Goal: Task Accomplishment & Management: Manage account settings

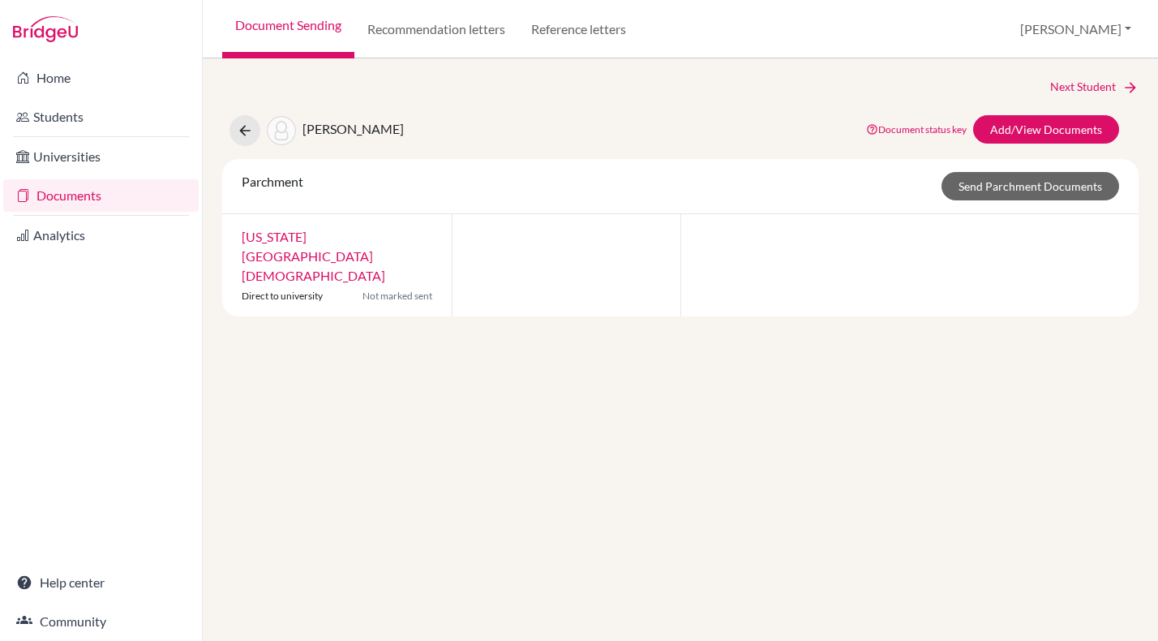
click at [89, 199] on link "Documents" at bounding box center [100, 195] width 195 height 32
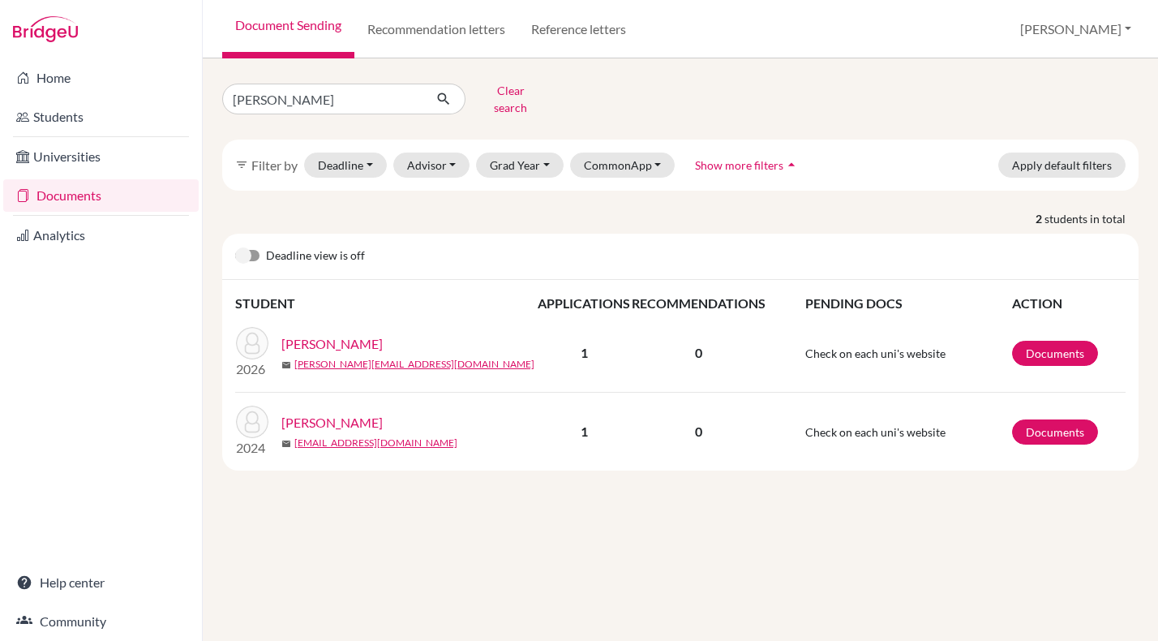
click at [343, 334] on link "[PERSON_NAME]" at bounding box center [331, 343] width 101 height 19
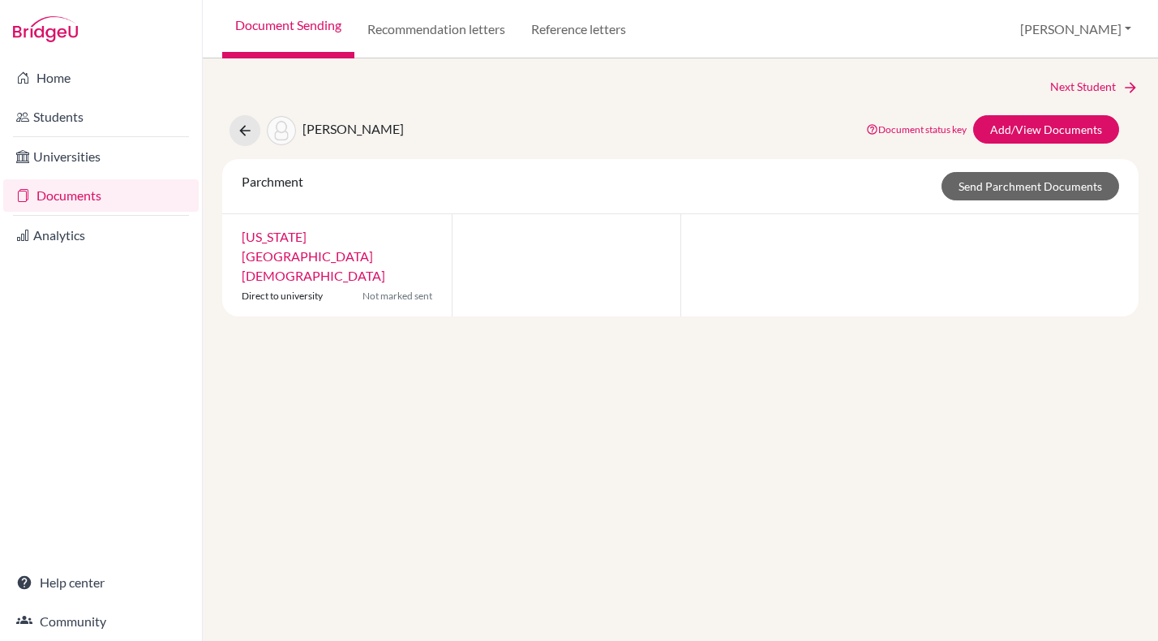
click at [363, 235] on link "[US_STATE][GEOGRAPHIC_DATA][DEMOGRAPHIC_DATA]" at bounding box center [314, 256] width 144 height 54
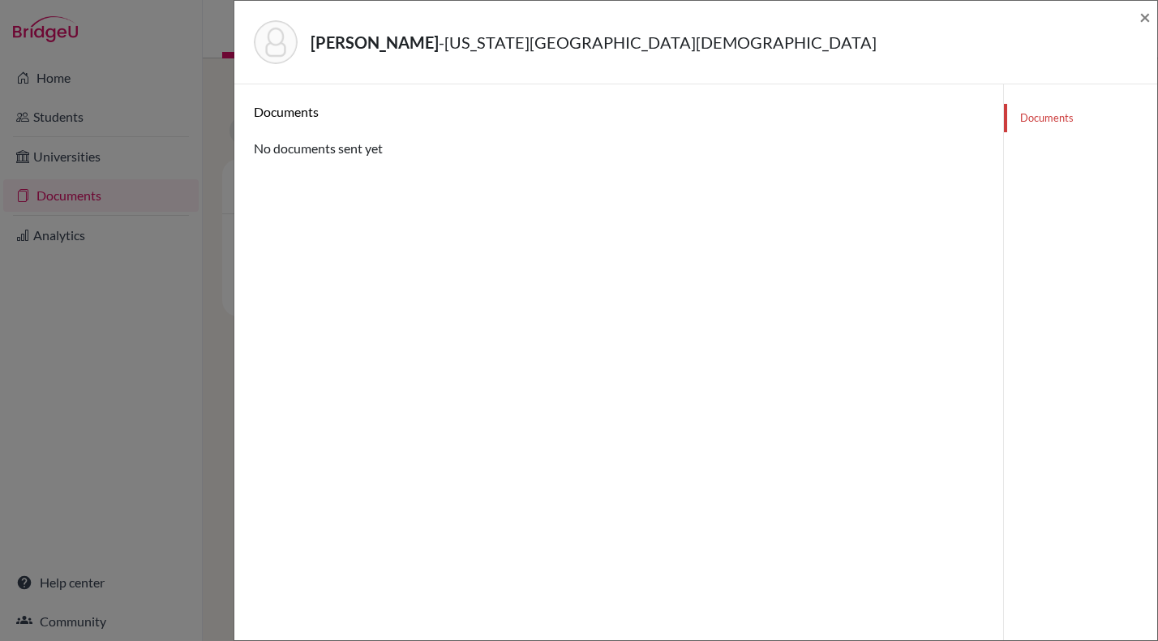
click at [1038, 115] on link "Documents" at bounding box center [1080, 118] width 153 height 28
click at [1052, 118] on link "Documents" at bounding box center [1080, 118] width 153 height 28
click at [1145, 15] on span "×" at bounding box center [1144, 17] width 11 height 24
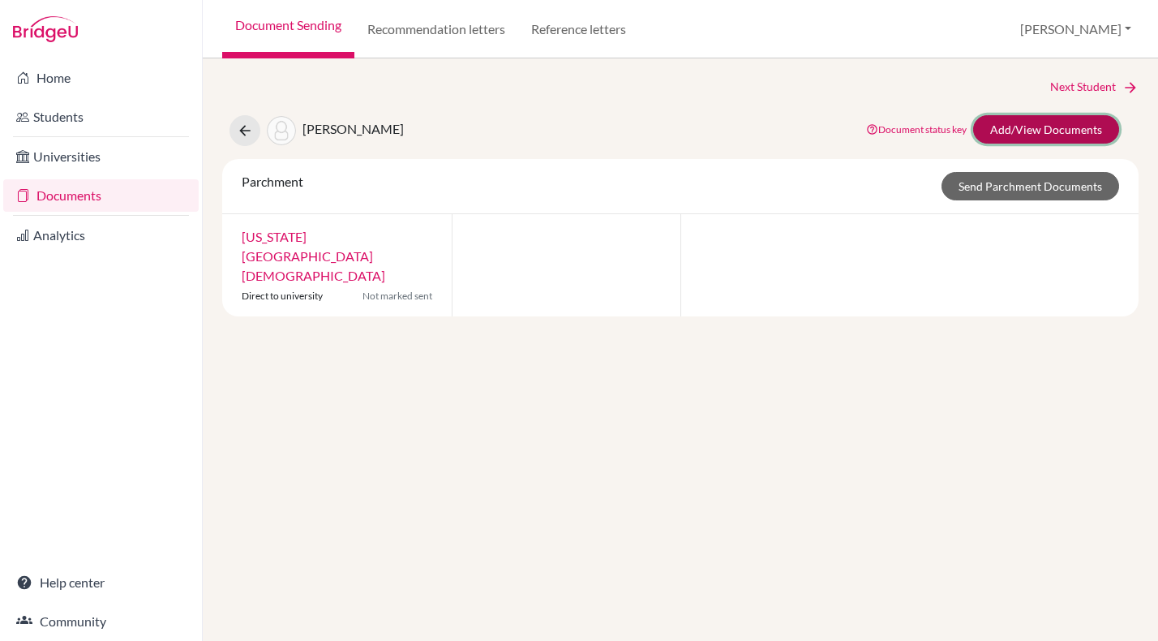
click at [1003, 123] on link "Add/View Documents" at bounding box center [1046, 129] width 146 height 28
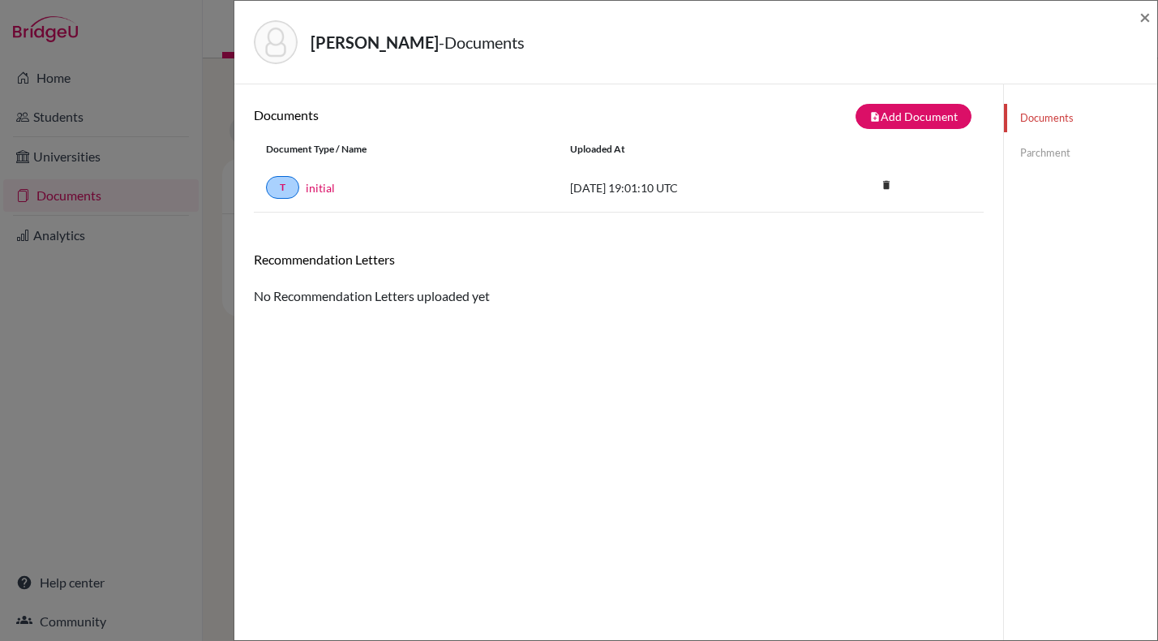
click at [1063, 153] on link "Parchment" at bounding box center [1080, 153] width 153 height 28
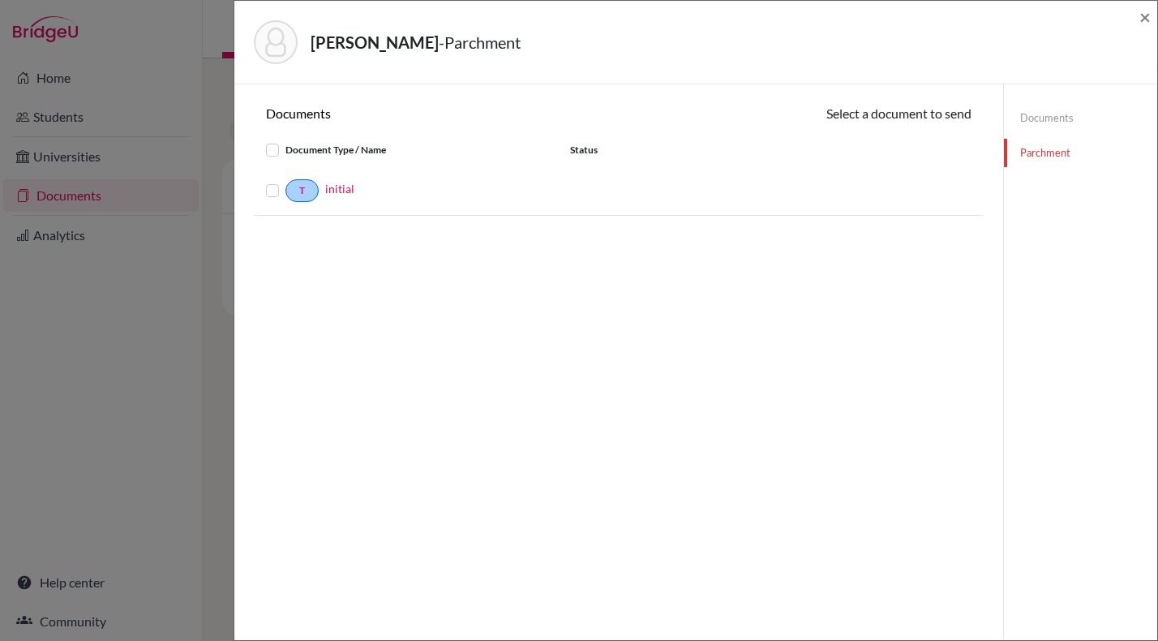
click at [285, 181] on label at bounding box center [285, 181] width 0 height 0
click at [0, 0] on input "checkbox" at bounding box center [0, 0] width 0 height 0
click at [949, 117] on button "Continue" at bounding box center [926, 116] width 90 height 25
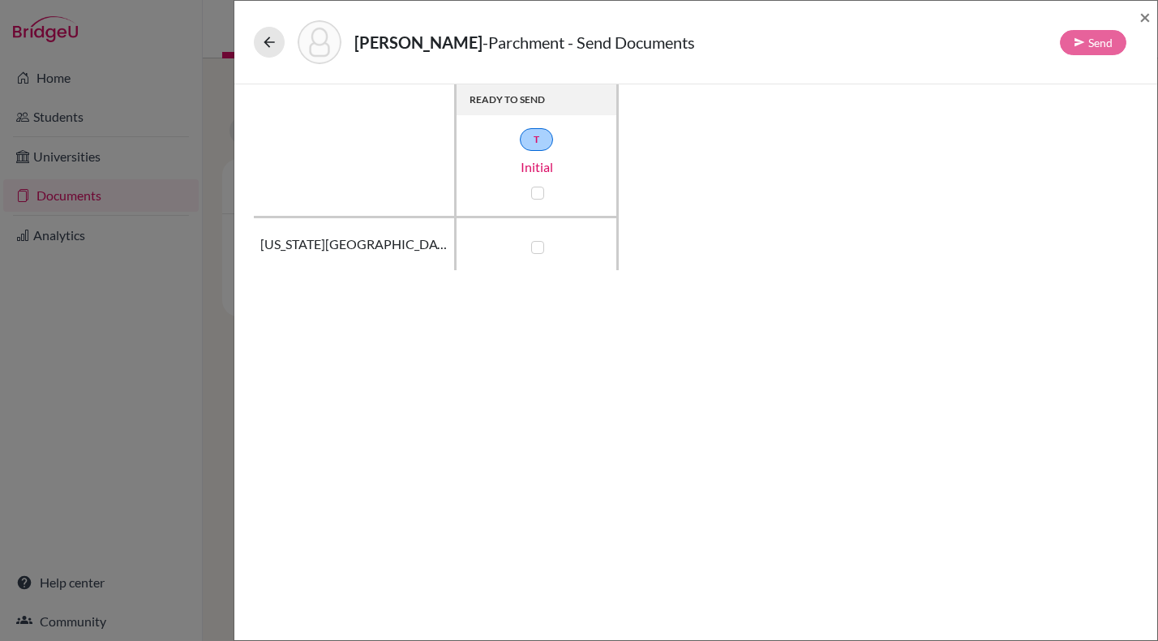
click at [537, 250] on label at bounding box center [537, 247] width 13 height 13
click at [537, 250] on input "checkbox" at bounding box center [533, 246] width 13 height 16
checkbox input "true"
click at [1095, 39] on button "Send" at bounding box center [1093, 42] width 66 height 25
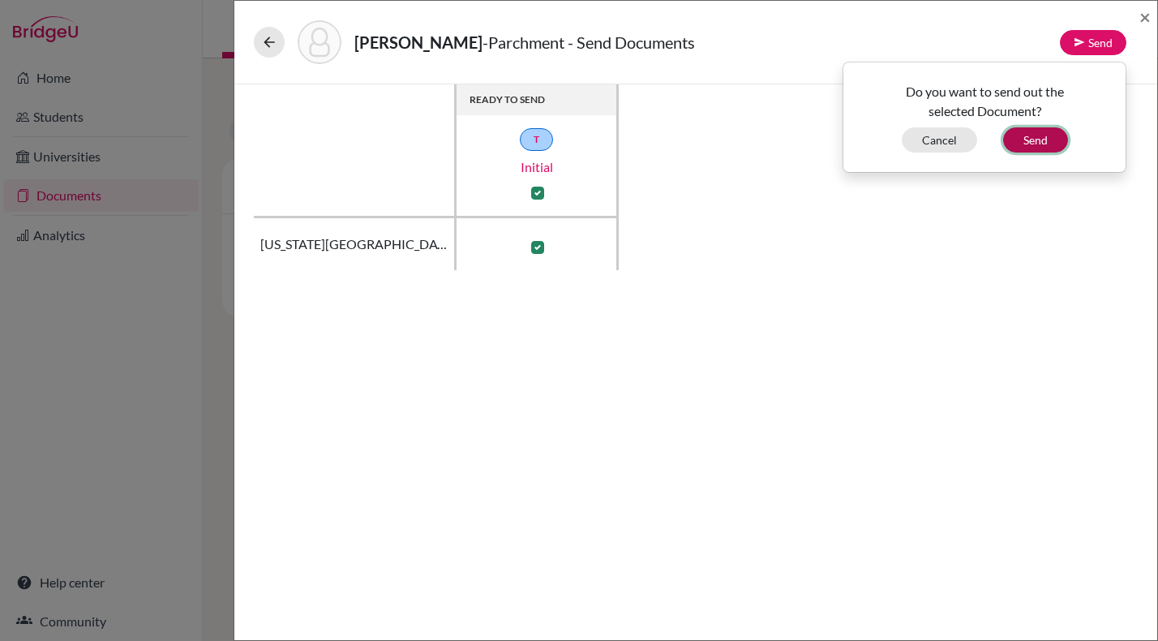
click at [1039, 138] on button "Send" at bounding box center [1035, 139] width 65 height 25
checkbox input "false"
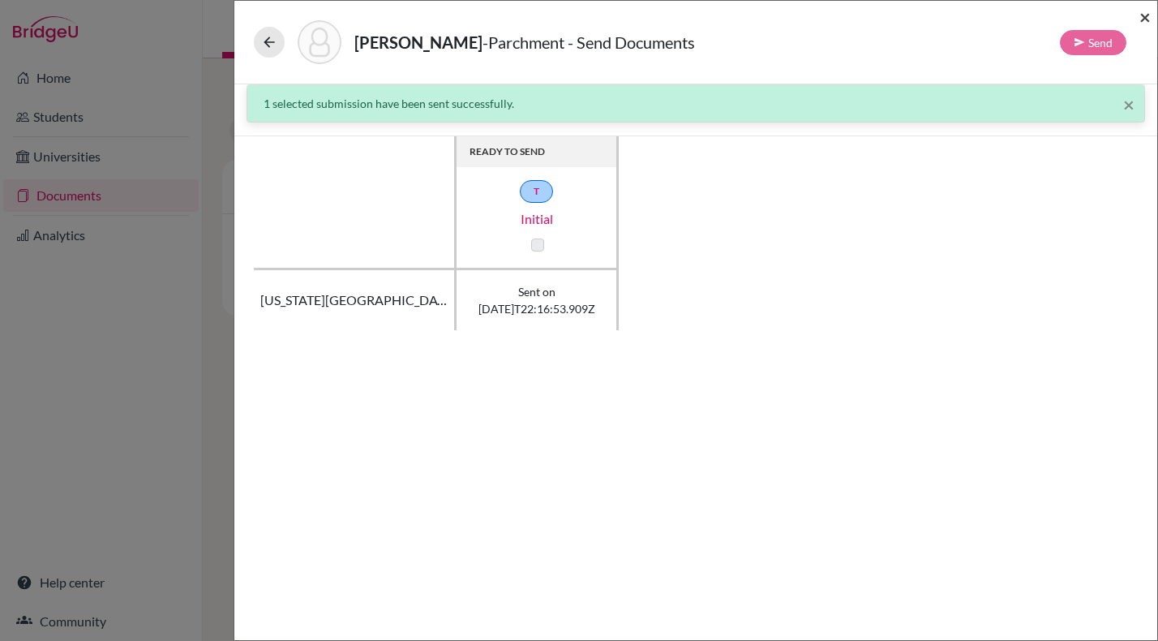
click at [1144, 16] on span "×" at bounding box center [1144, 17] width 11 height 24
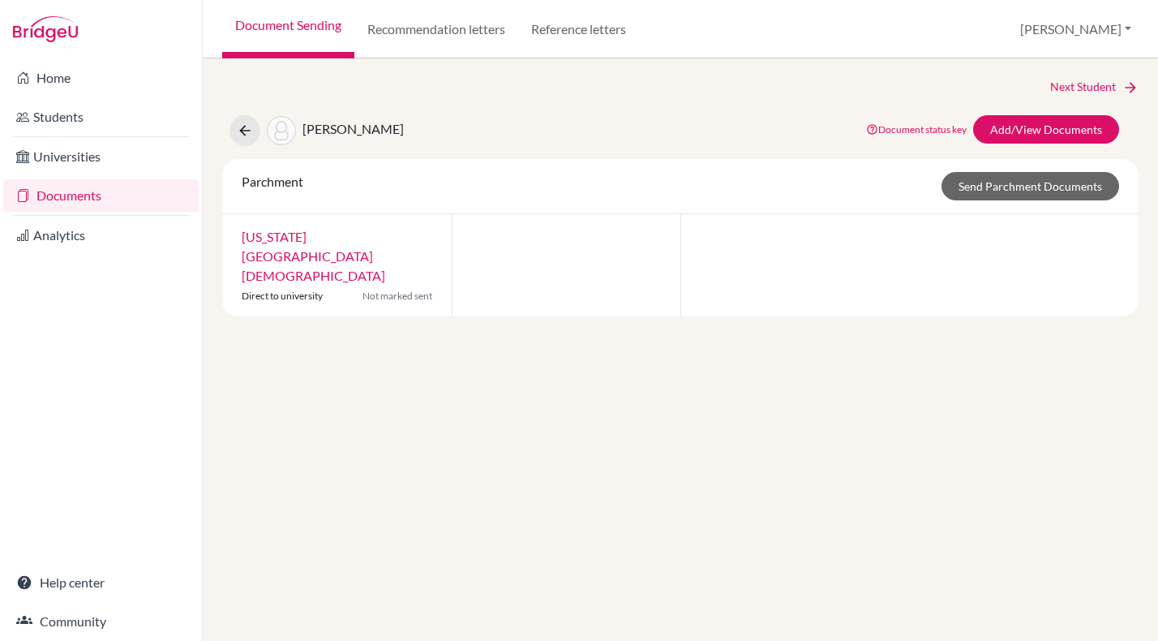
click at [67, 204] on link "Documents" at bounding box center [100, 195] width 195 height 32
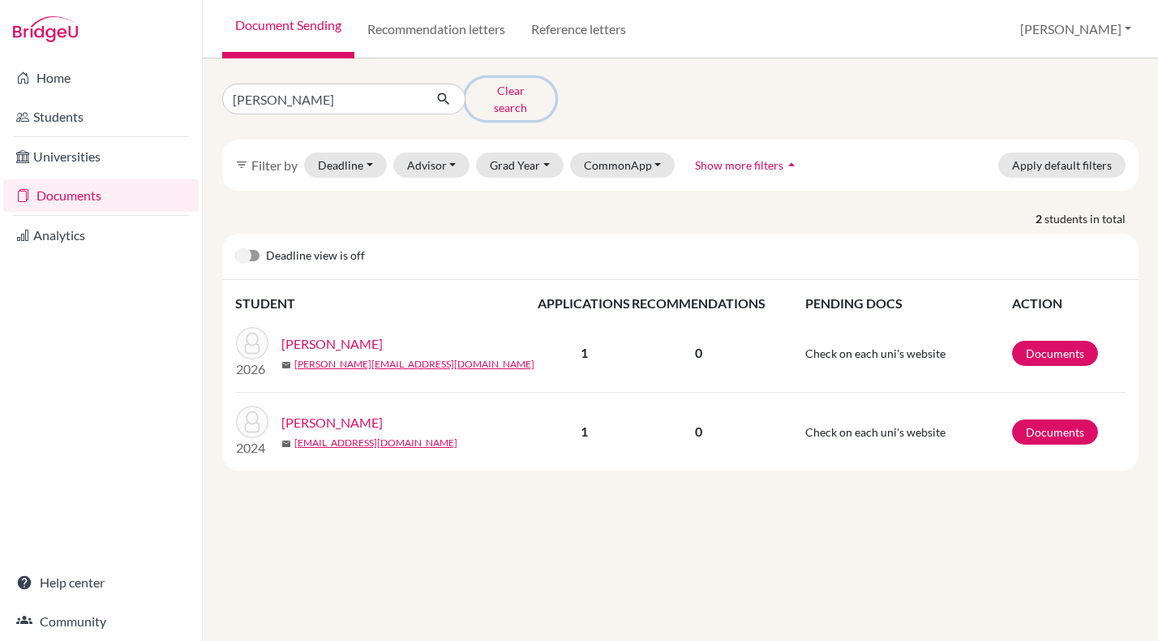
click at [504, 93] on button "Clear search" at bounding box center [510, 99] width 90 height 42
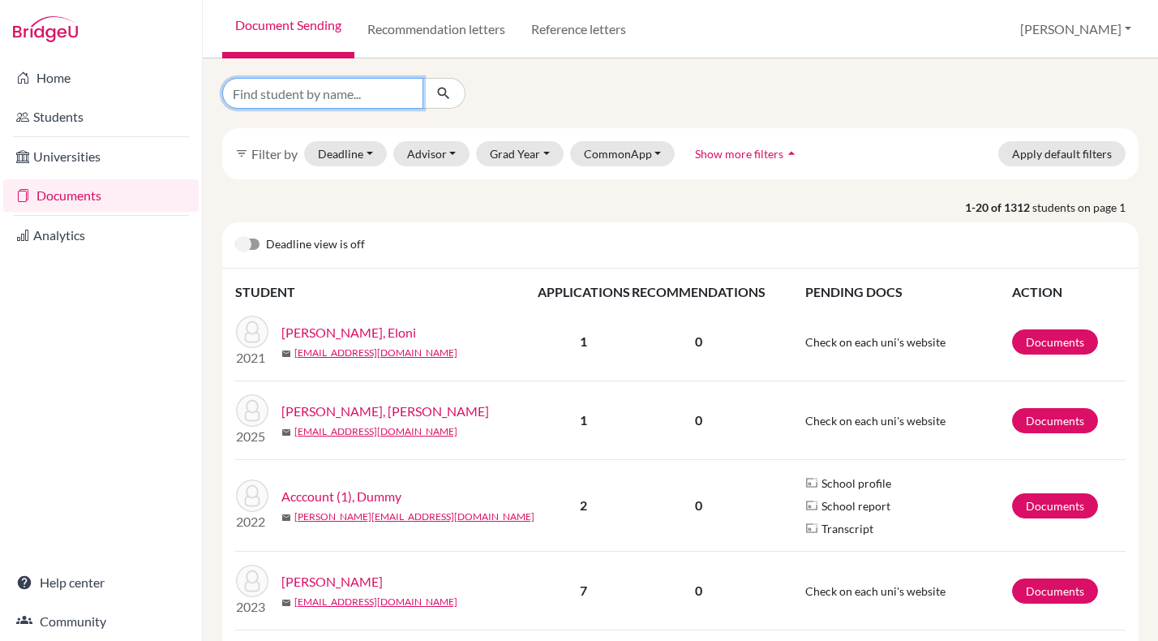
click at [341, 101] on input "Find student by name..." at bounding box center [322, 93] width 201 height 31
click at [546, 144] on button "Grad Year" at bounding box center [520, 153] width 88 height 25
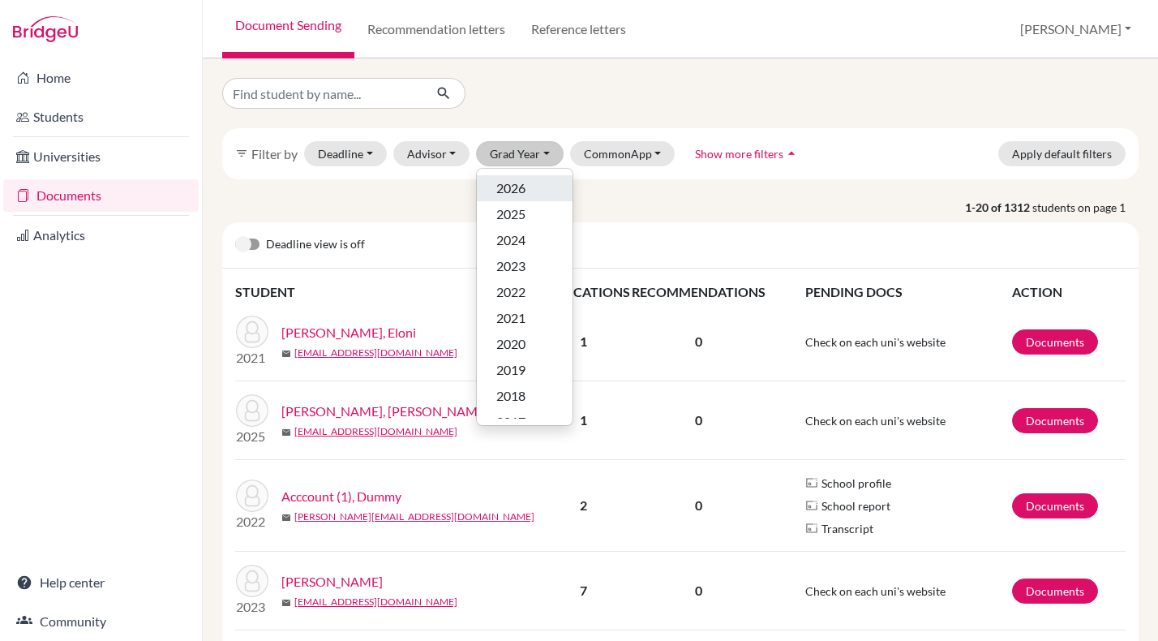
click at [525, 189] on span "2026" at bounding box center [510, 187] width 29 height 19
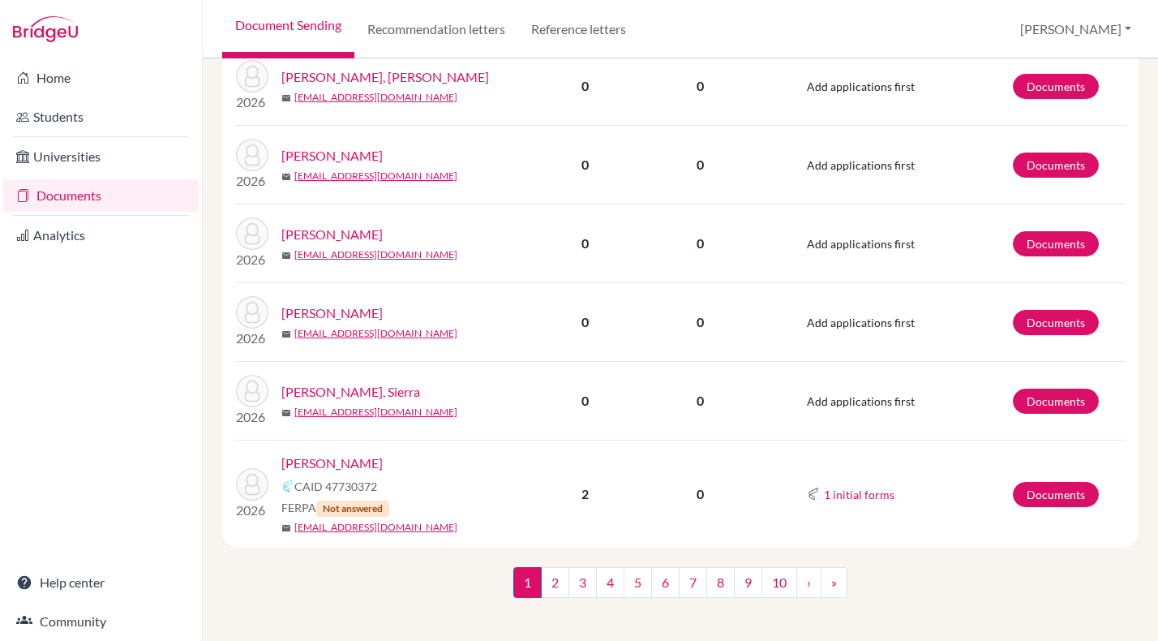
scroll to position [1436, 0]
click at [556, 582] on link "2" at bounding box center [555, 583] width 28 height 31
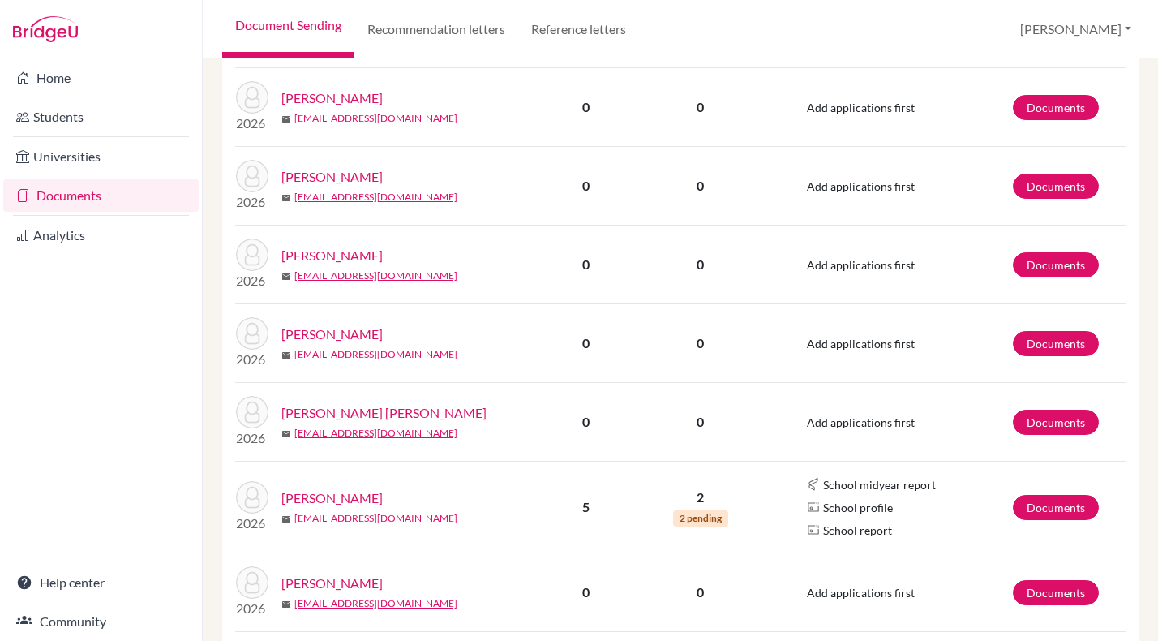
scroll to position [838, 0]
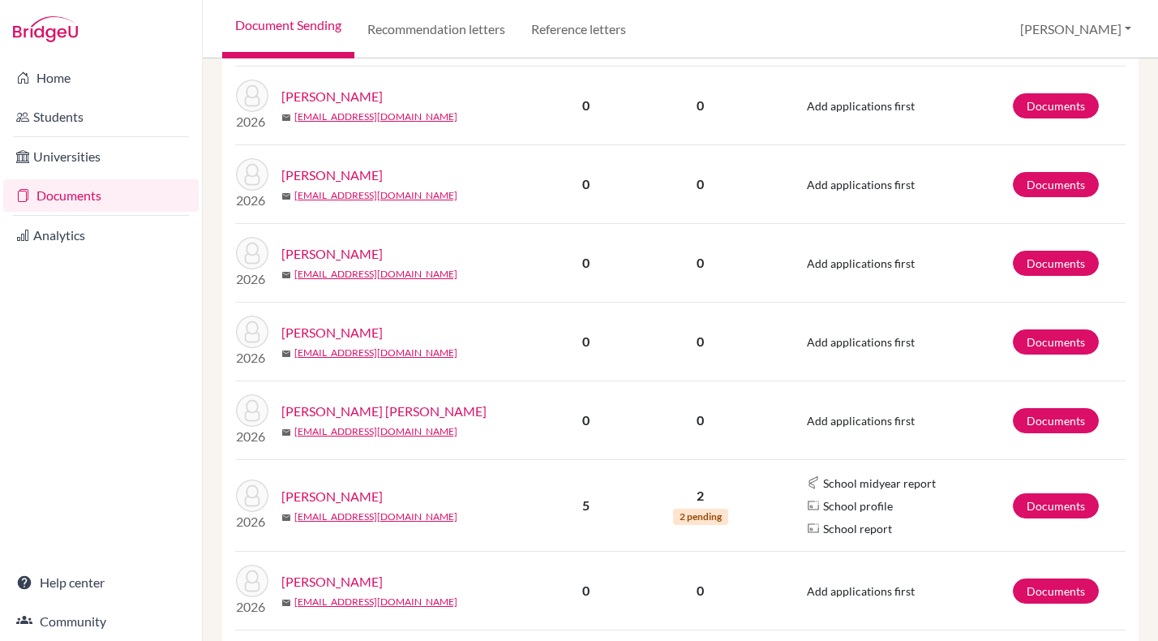
click at [330, 497] on link "Castillo, Max" at bounding box center [331, 495] width 101 height 19
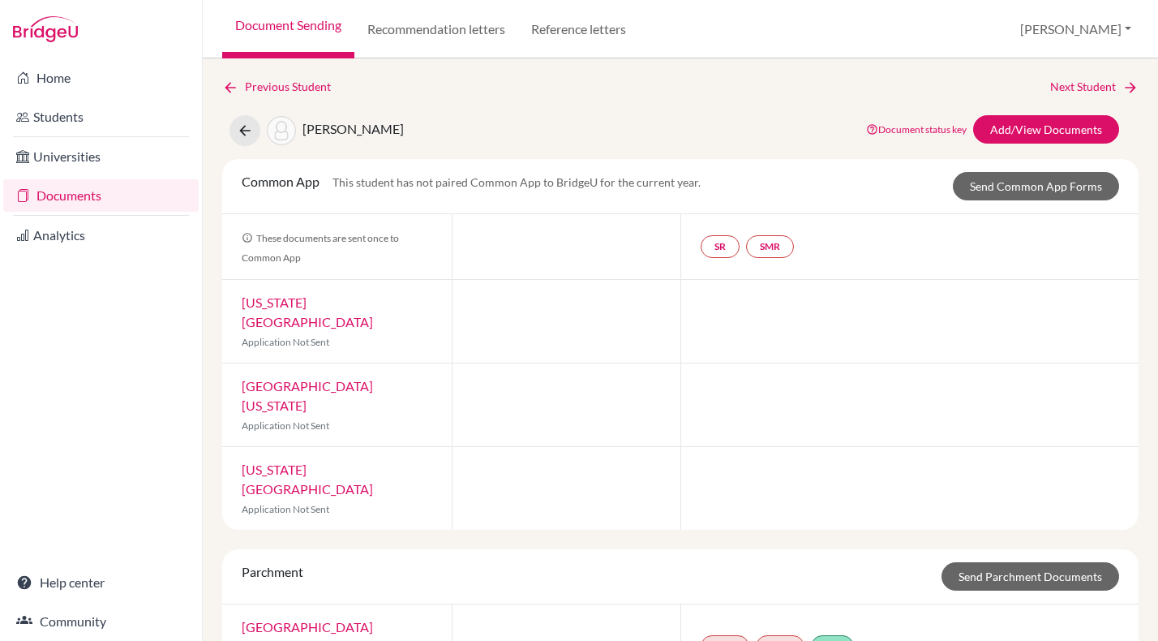
scroll to position [75, 0]
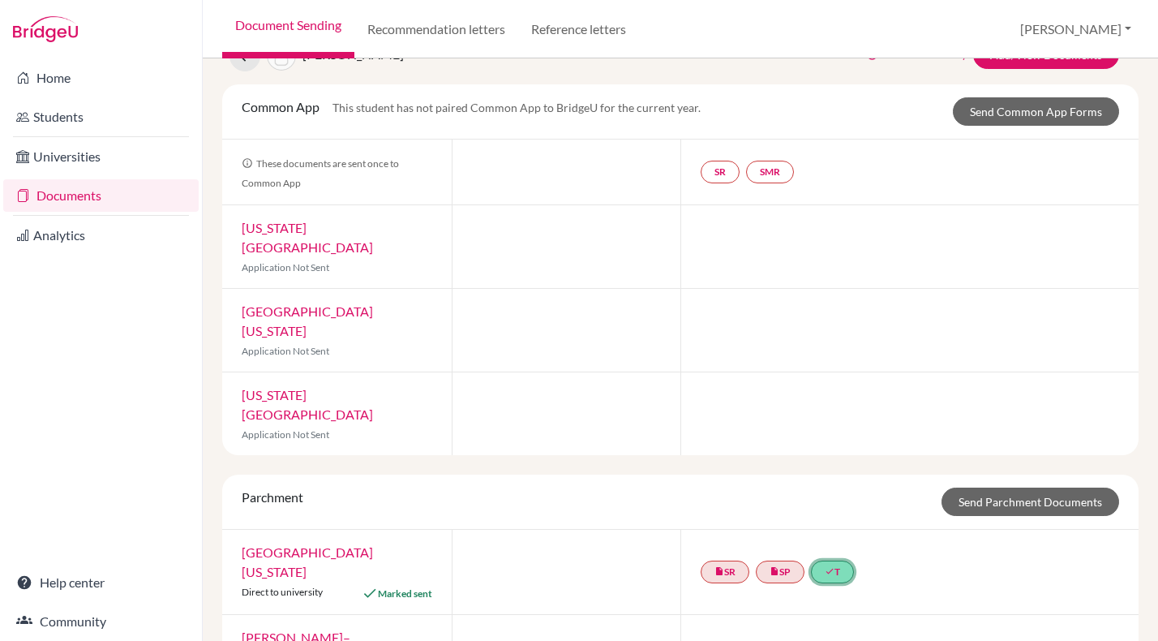
click at [839, 560] on link "done T" at bounding box center [832, 571] width 43 height 23
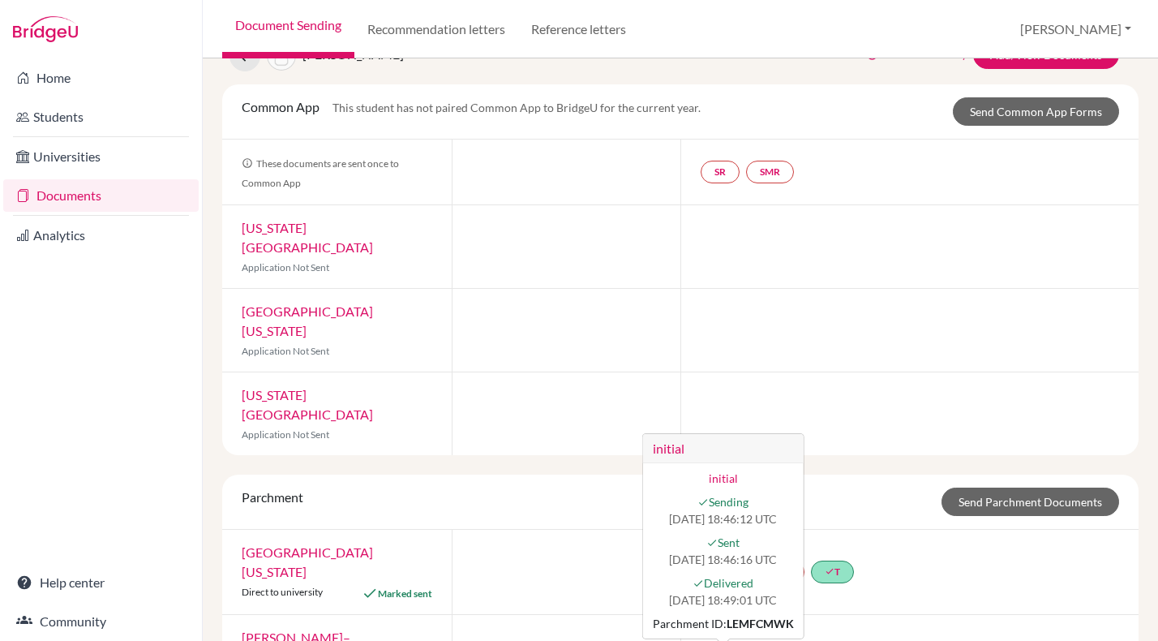
click at [756, 63] on div "Castillo, Max Document status key TR Requirement. Document not uploaded yet. TR…" at bounding box center [680, 56] width 941 height 31
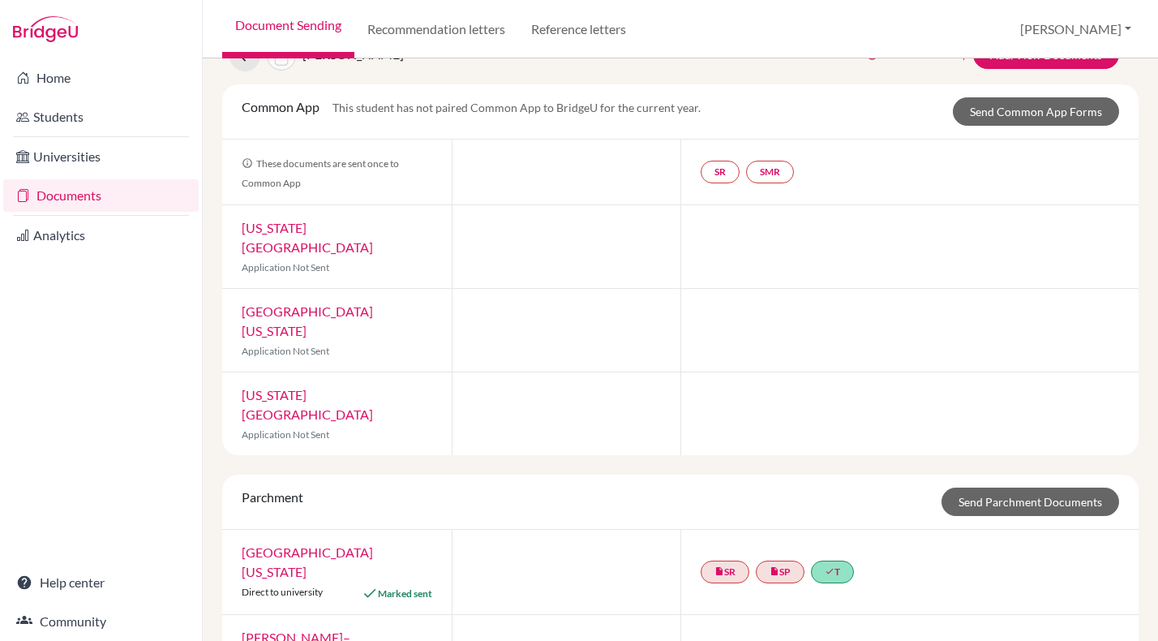
click at [77, 195] on link "Documents" at bounding box center [100, 195] width 195 height 32
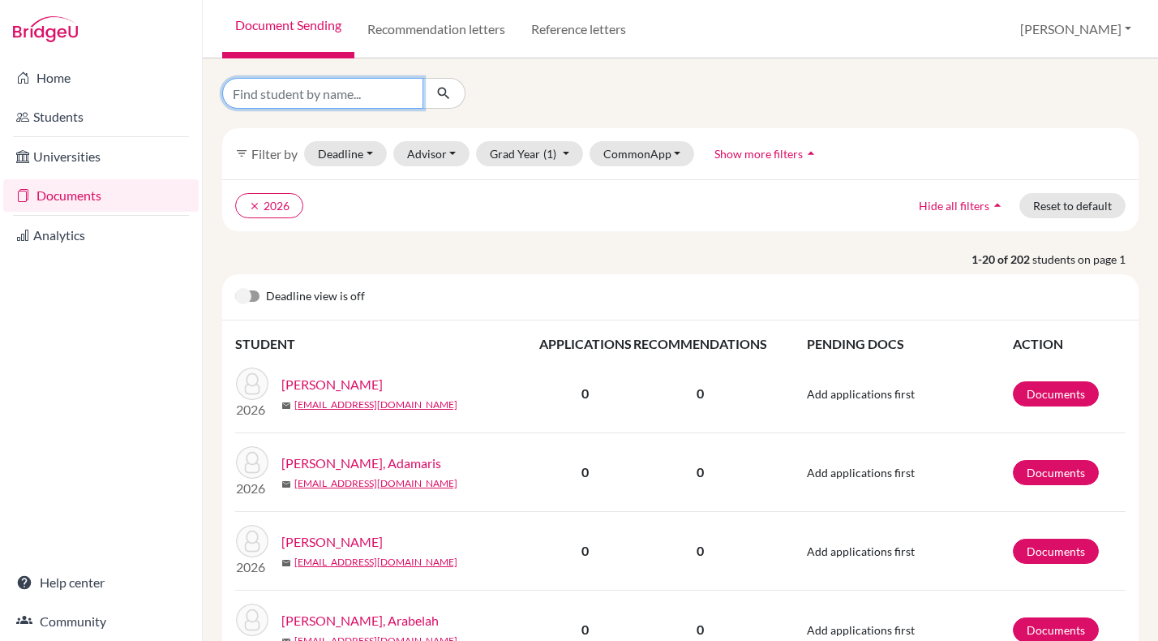
click at [328, 86] on input "Find student by name..." at bounding box center [322, 93] width 201 height 31
type input "[PERSON_NAME]"
click at [441, 93] on icon "submit" at bounding box center [443, 93] width 16 height 16
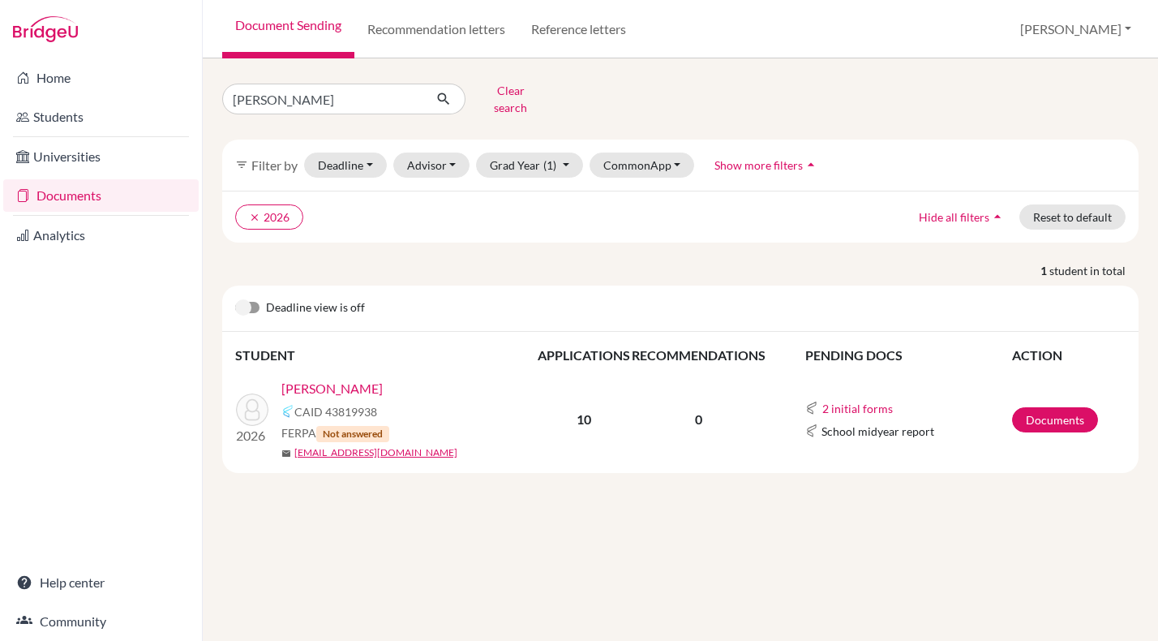
click at [329, 379] on link "[PERSON_NAME]" at bounding box center [331, 388] width 101 height 19
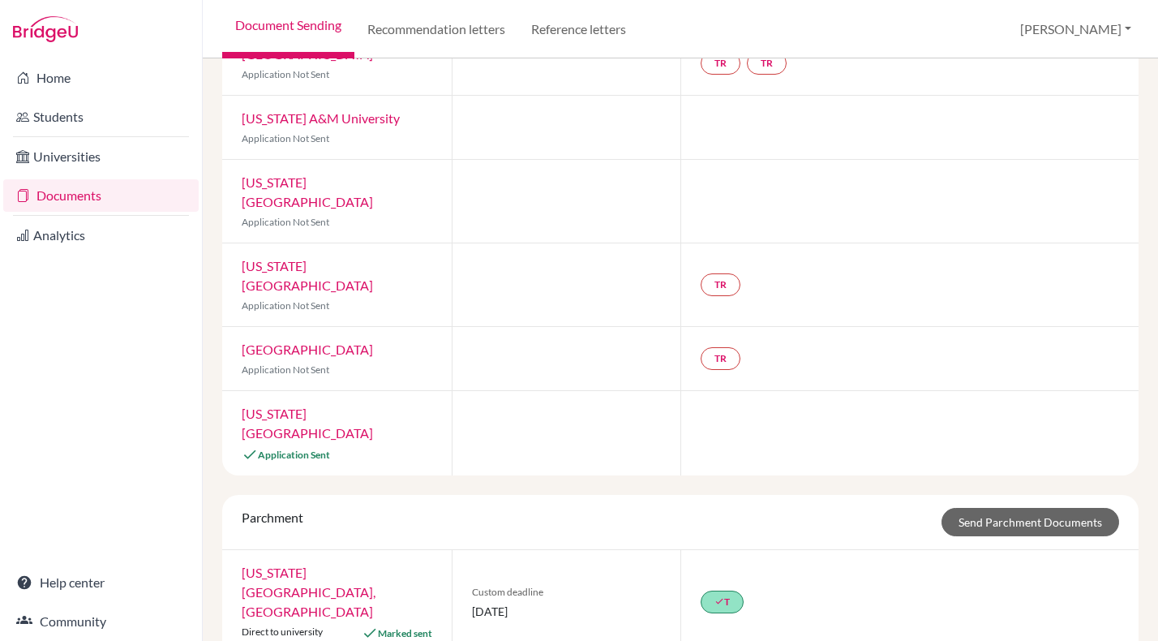
scroll to position [382, 0]
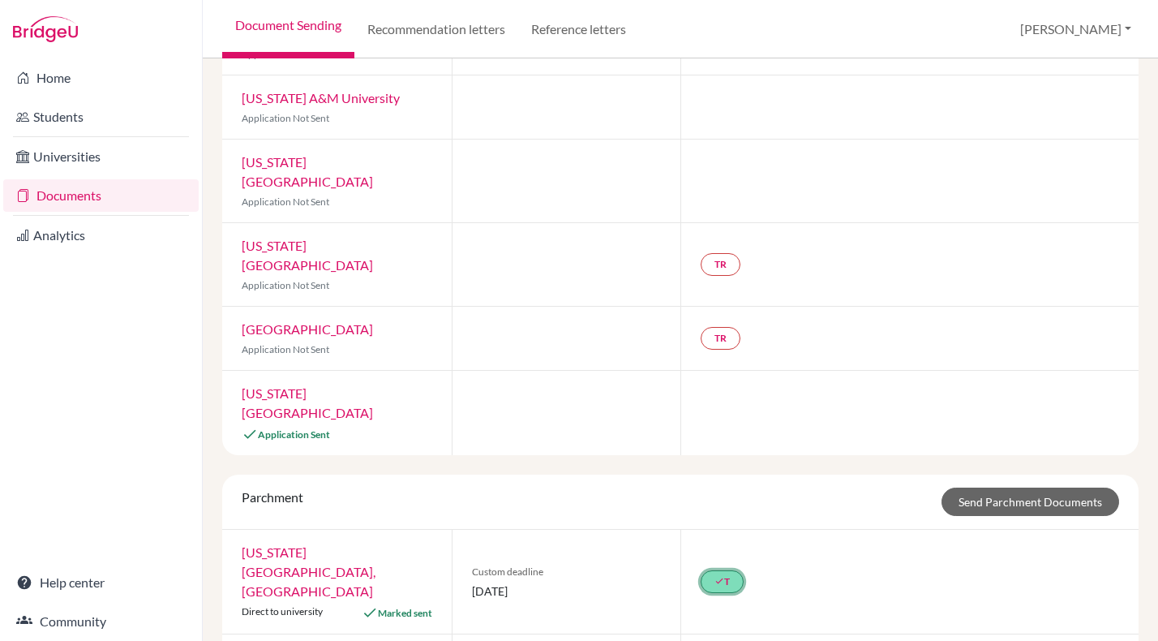
click at [732, 570] on link "done T" at bounding box center [722, 581] width 43 height 23
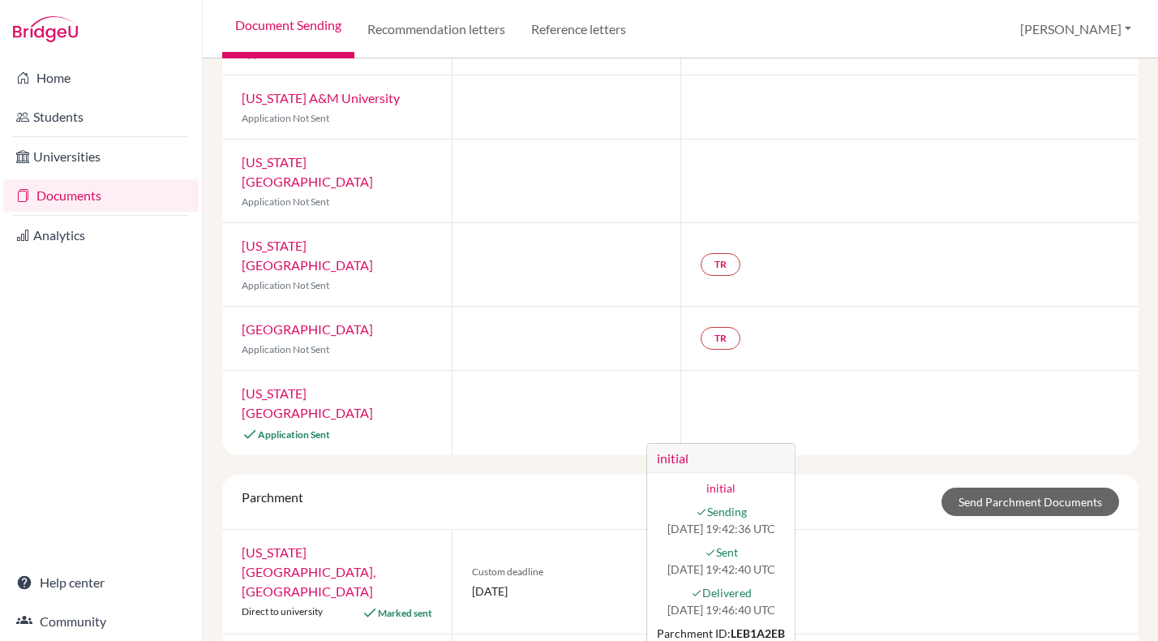
click at [853, 408] on div "Common App CAID: 43819938 FERPA Status: Unanswered Counselor: Karyn Smith First…" at bounding box center [680, 238] width 916 height 959
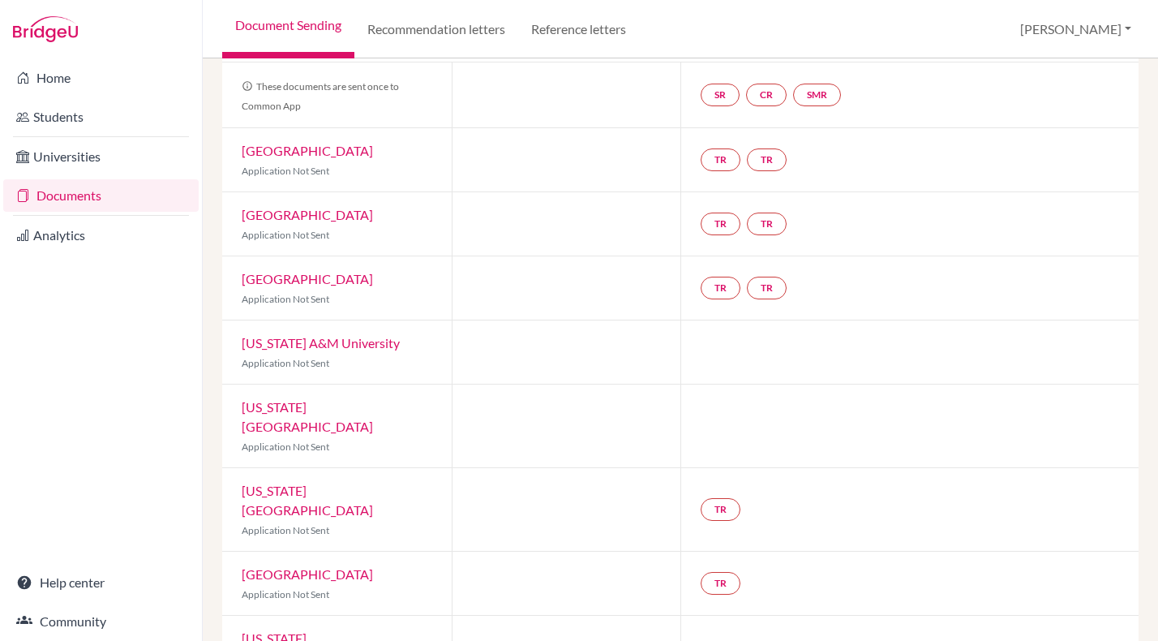
scroll to position [0, 0]
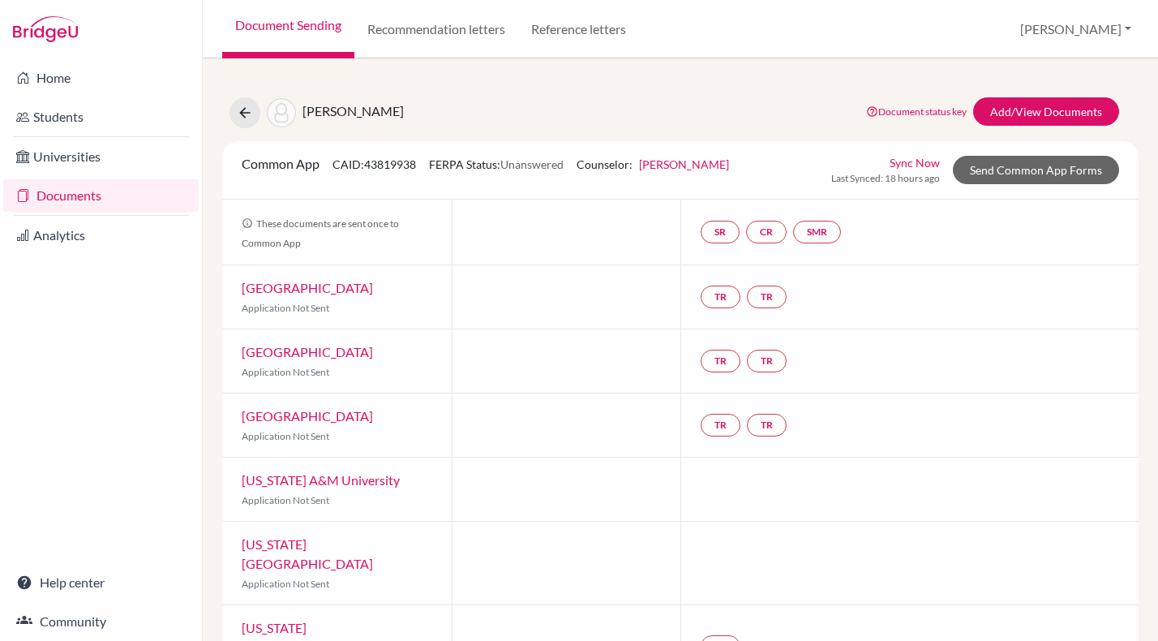
click at [350, 116] on span "Dalton, Gracie" at bounding box center [352, 110] width 101 height 15
click at [75, 118] on link "Students" at bounding box center [100, 117] width 195 height 32
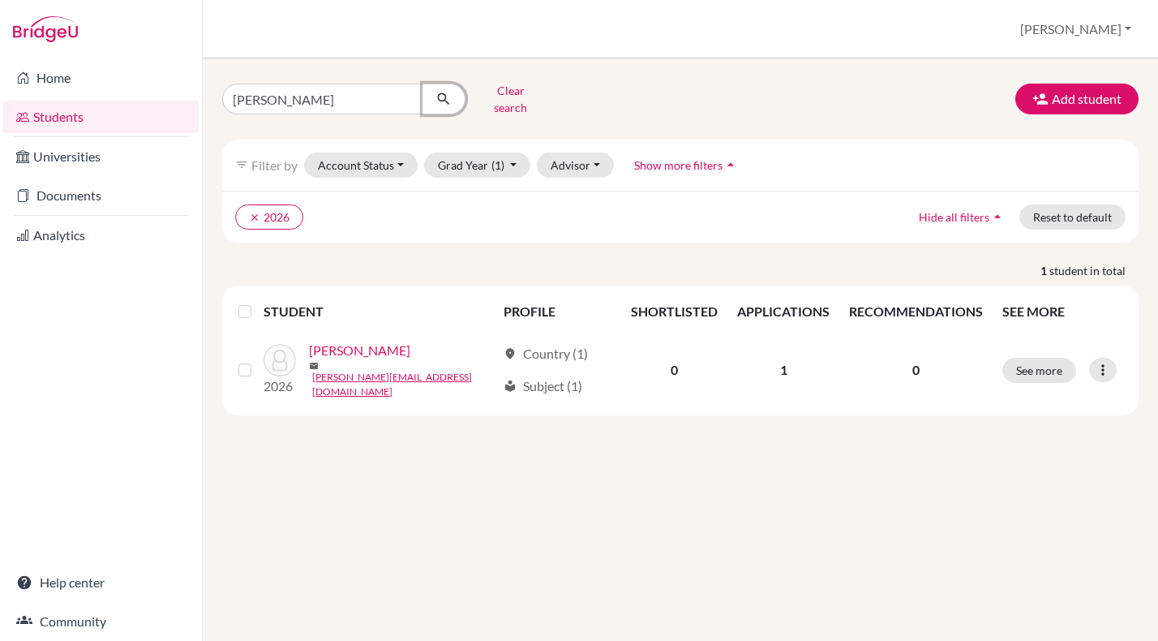
click at [443, 91] on icon "submit" at bounding box center [443, 99] width 16 height 16
click at [496, 92] on button "Clear search" at bounding box center [510, 99] width 90 height 42
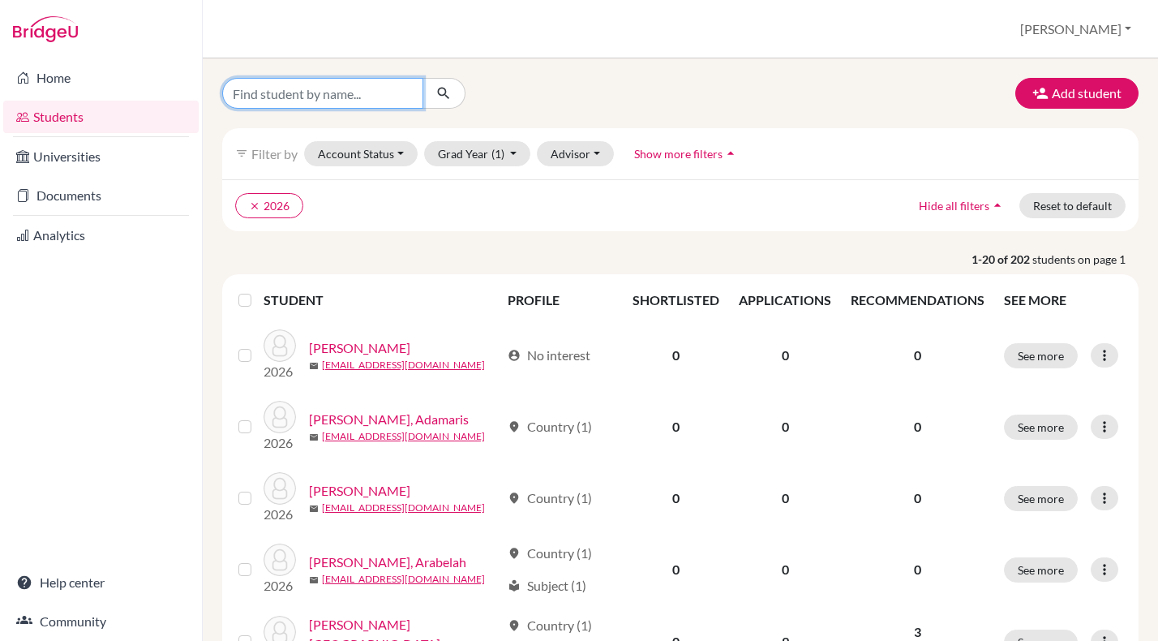
click at [340, 94] on input "Find student by name..." at bounding box center [322, 93] width 201 height 31
type input "[PERSON_NAME]"
click at [444, 87] on icon "submit" at bounding box center [443, 93] width 16 height 16
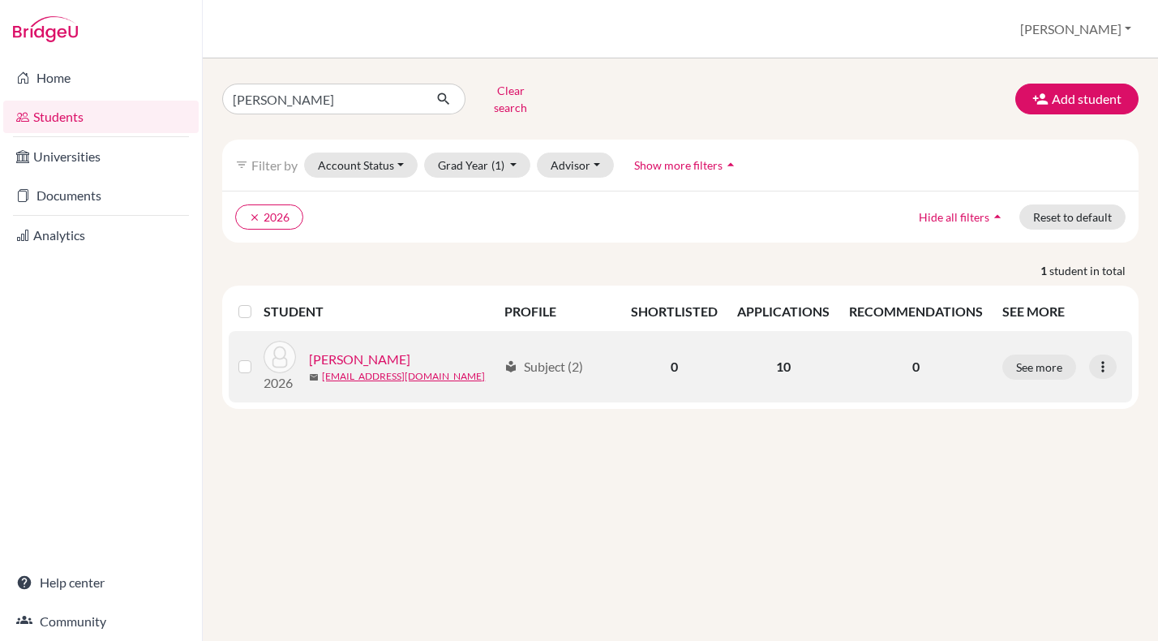
click at [363, 355] on link "[PERSON_NAME]" at bounding box center [359, 358] width 101 height 19
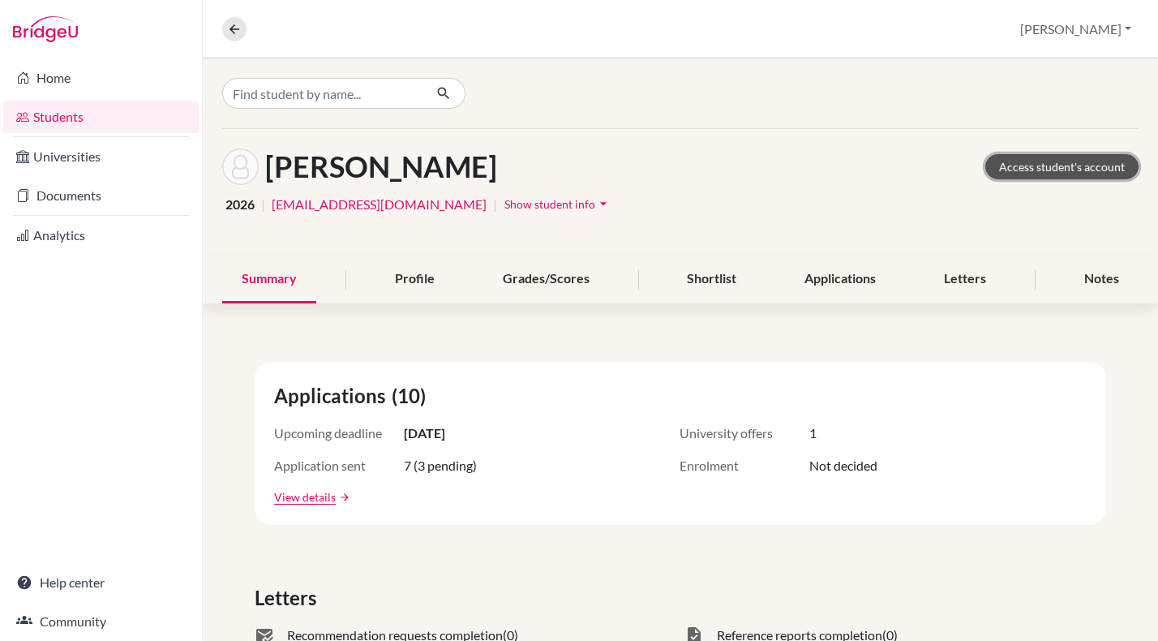
click at [1043, 166] on link "Access student's account" at bounding box center [1061, 166] width 153 height 25
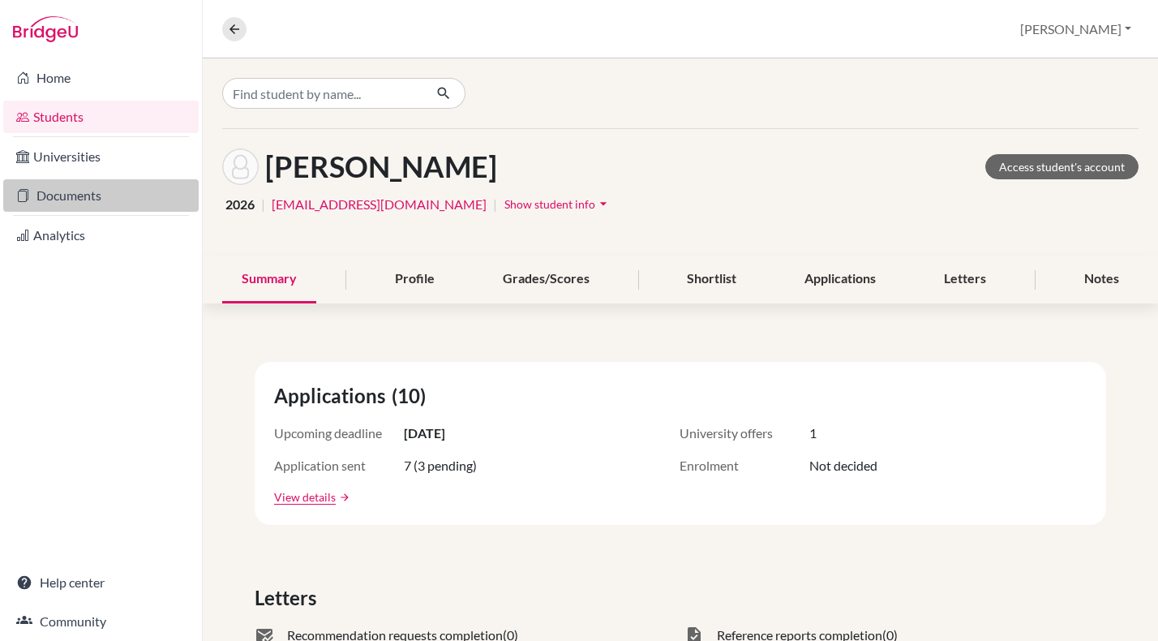
click at [77, 191] on link "Documents" at bounding box center [100, 195] width 195 height 32
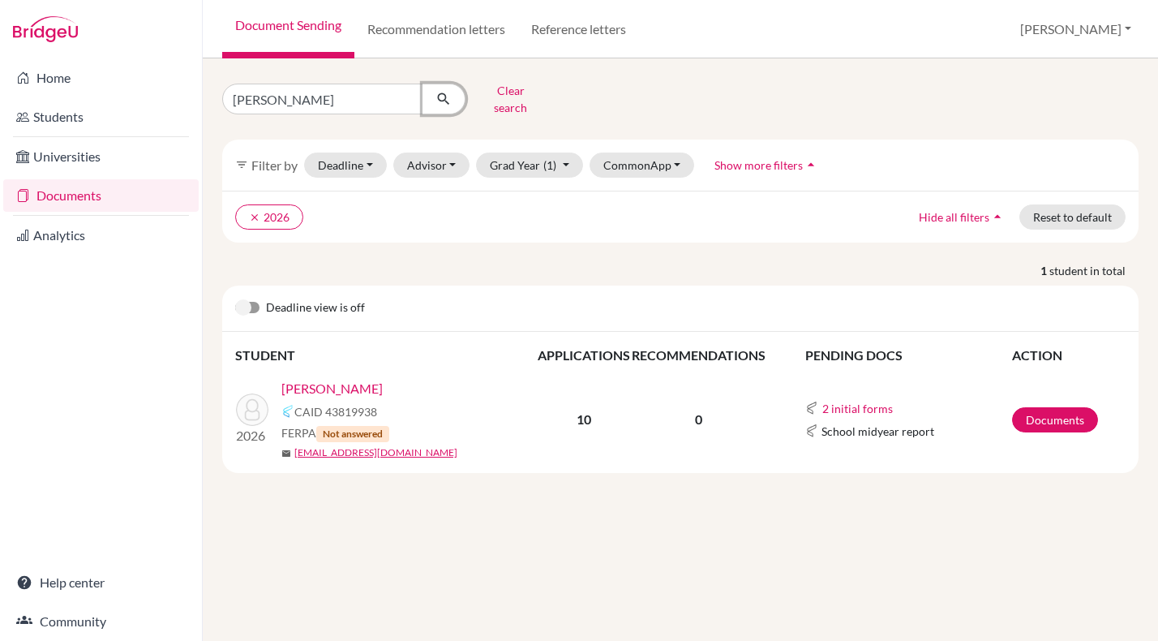
click at [445, 91] on icon "submit" at bounding box center [443, 99] width 16 height 16
click at [495, 92] on button "Clear search" at bounding box center [510, 99] width 90 height 42
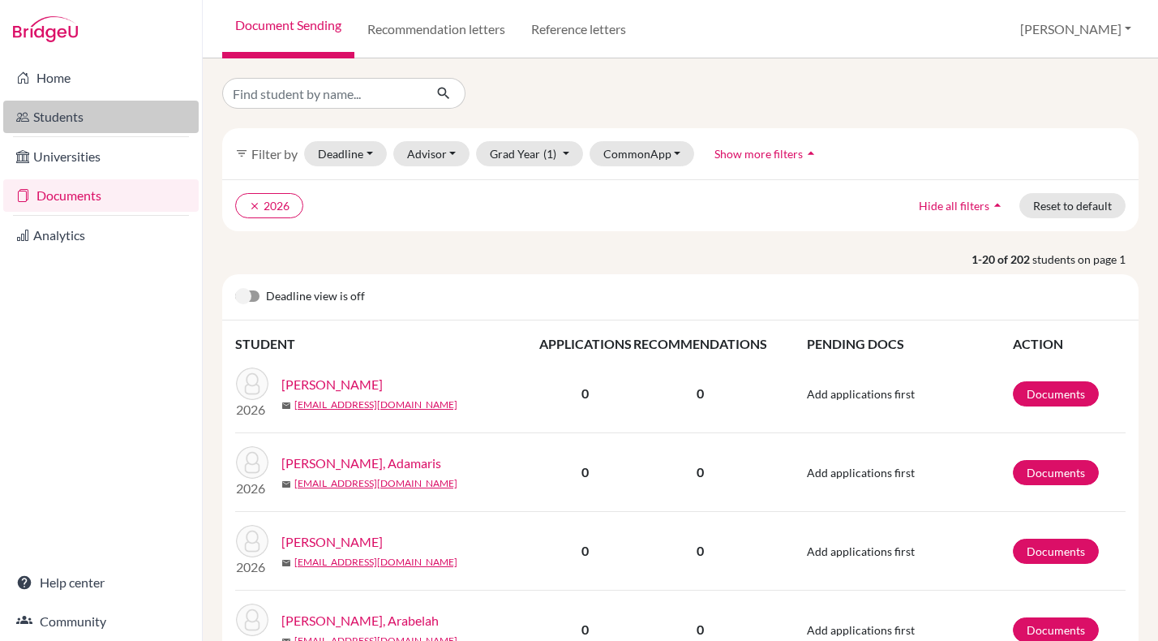
click at [71, 115] on link "Students" at bounding box center [100, 117] width 195 height 32
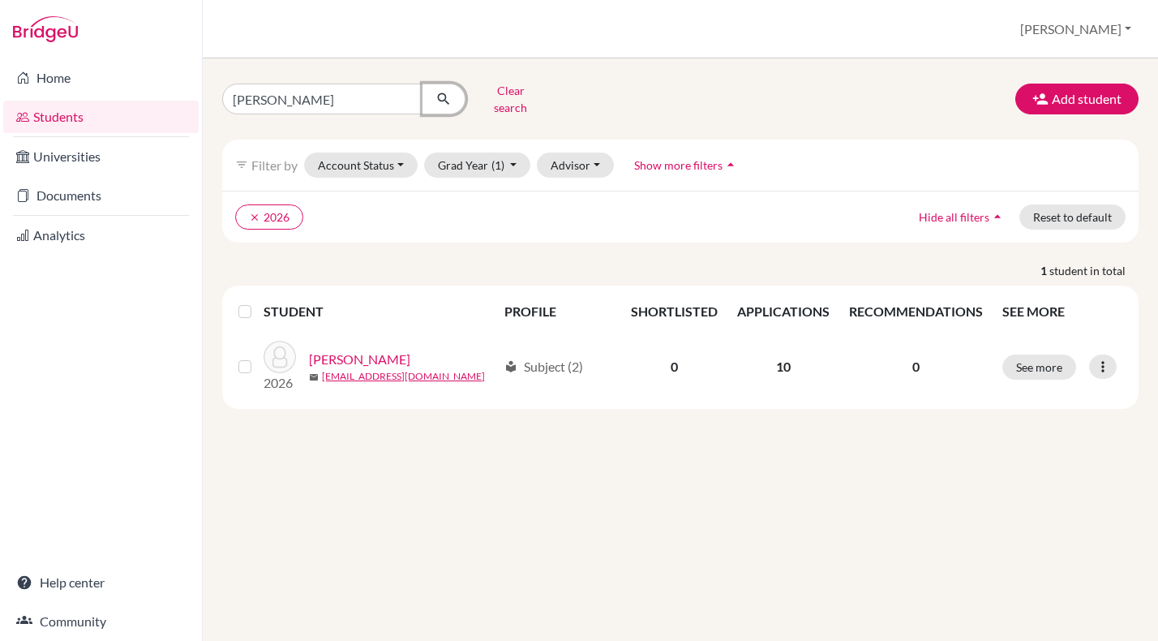
click at [445, 92] on icon "submit" at bounding box center [443, 99] width 16 height 16
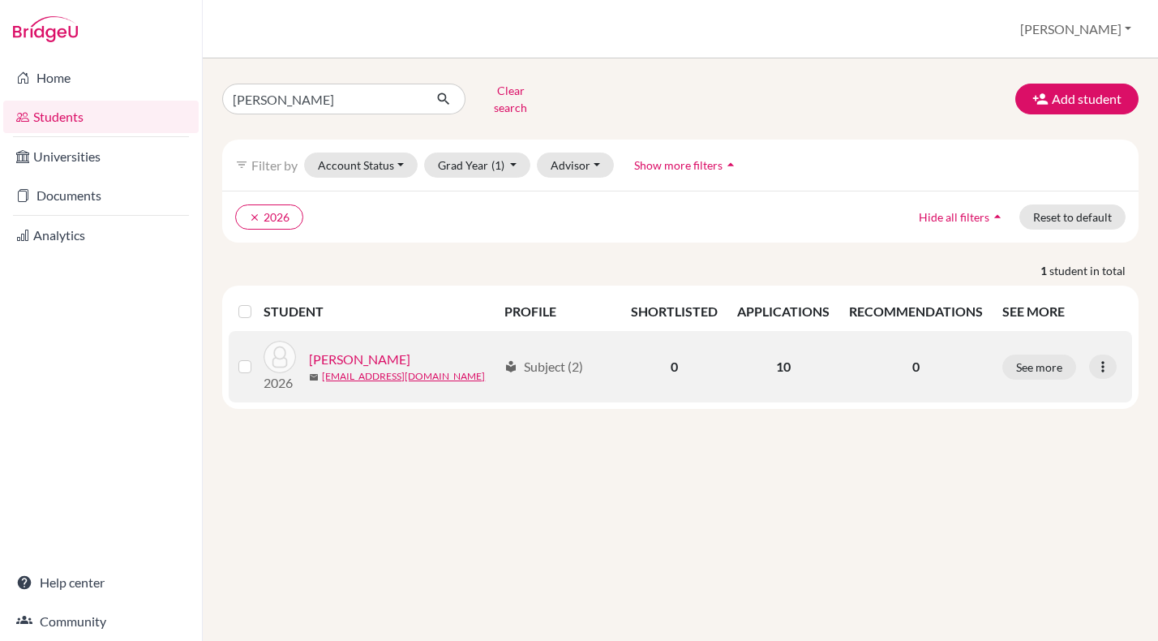
click at [370, 349] on link "[PERSON_NAME]" at bounding box center [359, 358] width 101 height 19
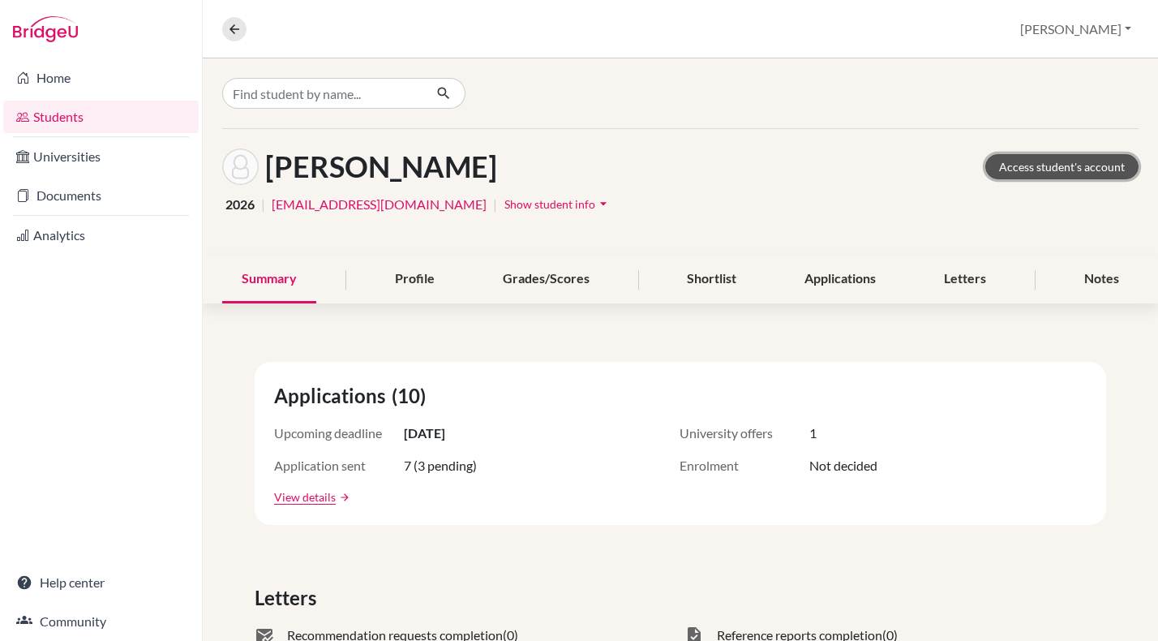
click at [1061, 176] on link "Access student's account" at bounding box center [1061, 166] width 153 height 25
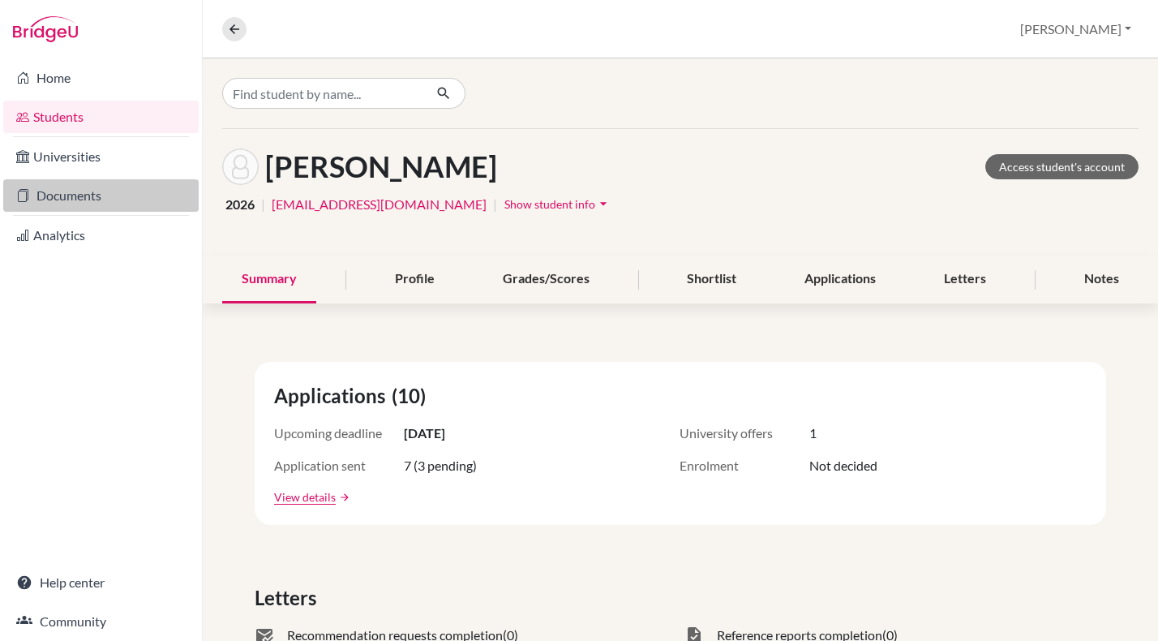
click at [86, 198] on link "Documents" at bounding box center [100, 195] width 195 height 32
